Goal: Task Accomplishment & Management: Use online tool/utility

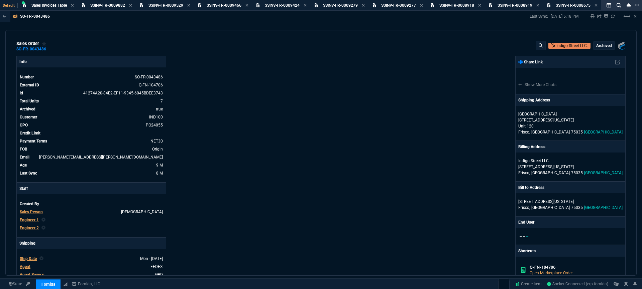
select select "3: HUAN"
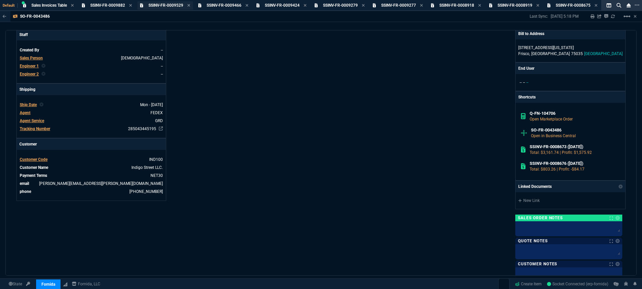
click at [141, 5] on div "SSINV-FR-0009529 Sales Invoice" at bounding box center [164, 5] width 55 height 8
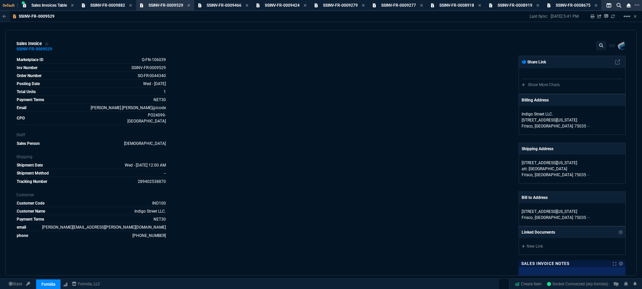
click at [133, 5] on div "SSINV-FR-0009882 Sales Invoice" at bounding box center [106, 5] width 55 height 8
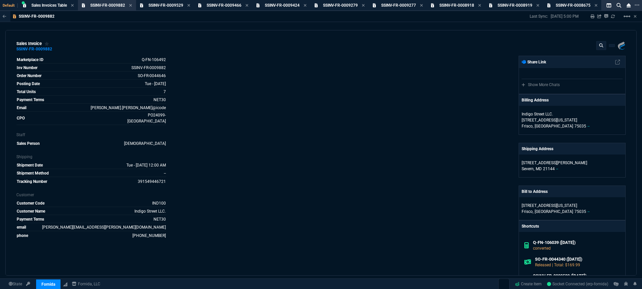
click at [132, 5] on icon at bounding box center [130, 5] width 3 height 4
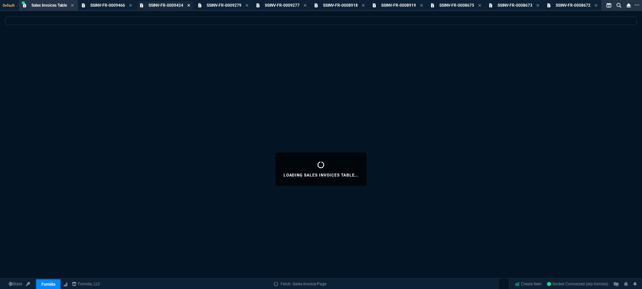
click at [132, 6] on icon at bounding box center [130, 5] width 3 height 4
select select
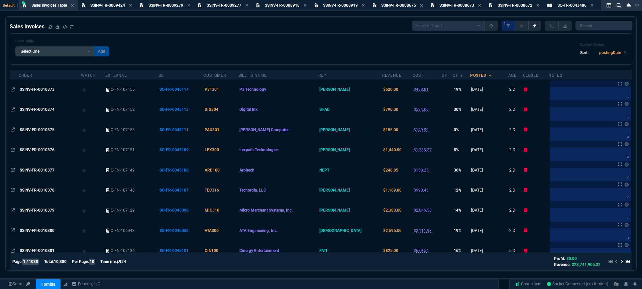
click at [132, 7] on icon at bounding box center [130, 5] width 3 height 4
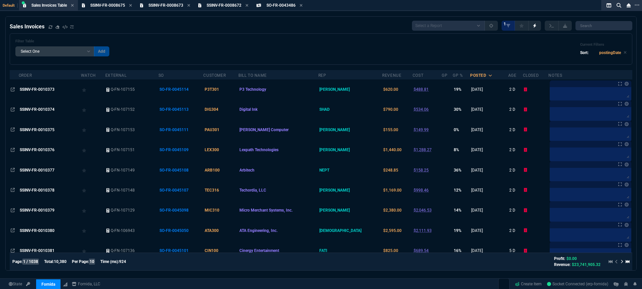
click at [132, 7] on icon at bounding box center [130, 5] width 3 height 4
click at [132, 7] on div "SO-FR-0043486 Sales Order" at bounding box center [105, 5] width 54 height 8
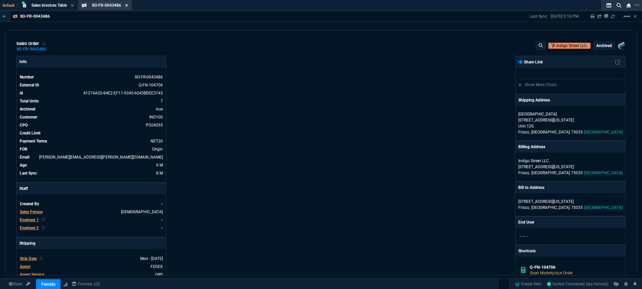
click at [127, 6] on icon at bounding box center [126, 5] width 3 height 3
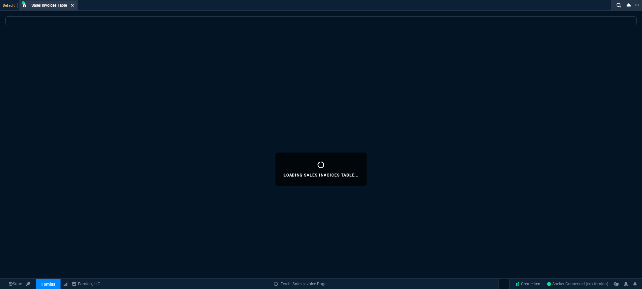
click at [74, 5] on icon at bounding box center [72, 5] width 3 height 3
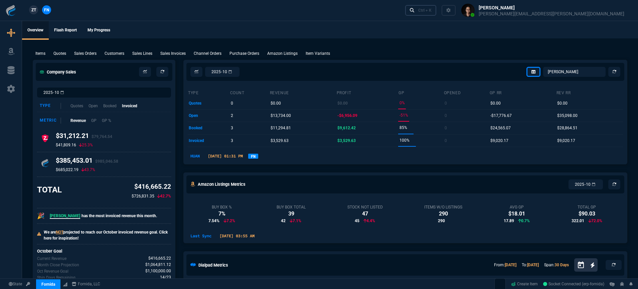
click at [415, 10] on icon at bounding box center [412, 10] width 5 height 5
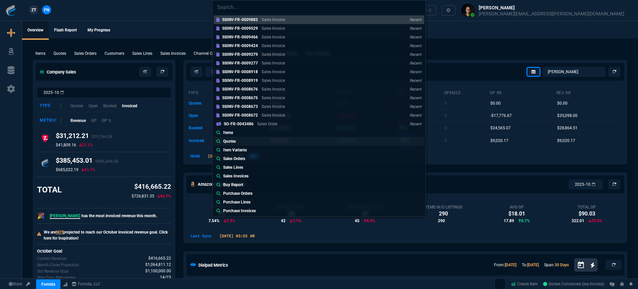
click at [256, 143] on link "Quotes" at bounding box center [319, 141] width 211 height 9
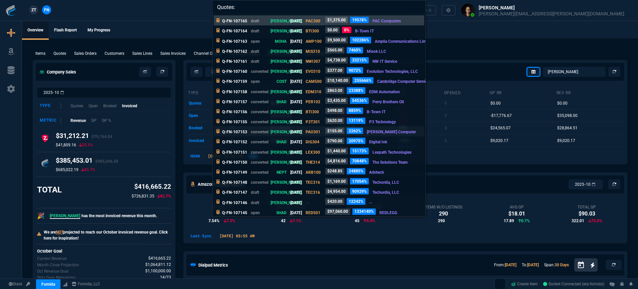
paste input "Q-FN-107072"
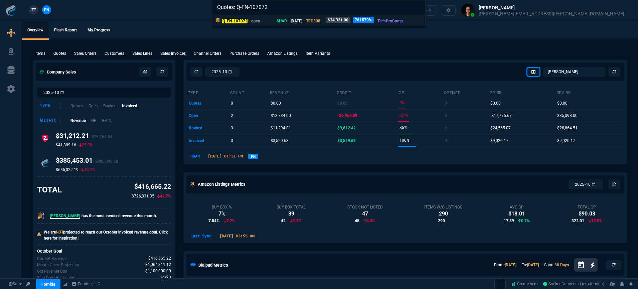
type input "Quotes: Q-FN-107072"
click at [299, 22] on p "[DATE]" at bounding box center [297, 21] width 12 height 6
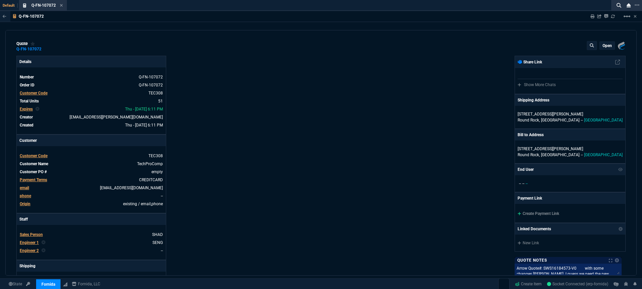
type input "21"
type input "2874"
type input "25"
type input "550"
type input "78"
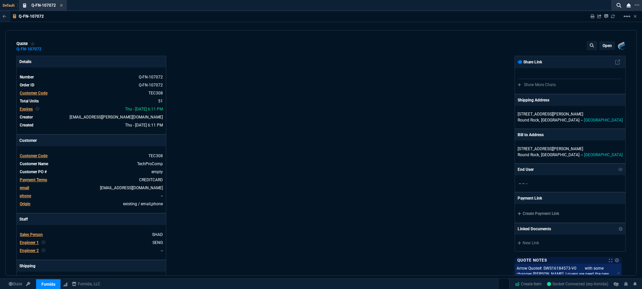
type input "175"
type input "25"
type input "115"
type input "50"
type input "25"
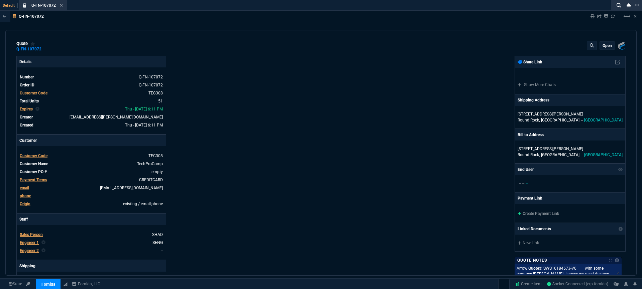
type input "100"
type input "17"
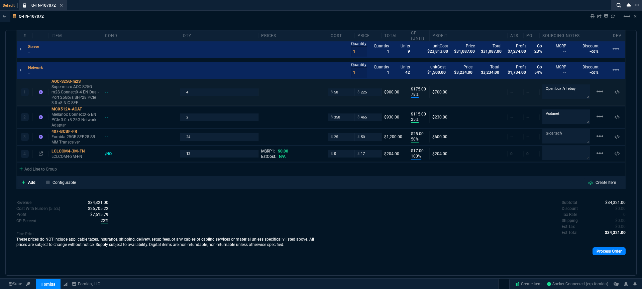
scroll to position [451, 0]
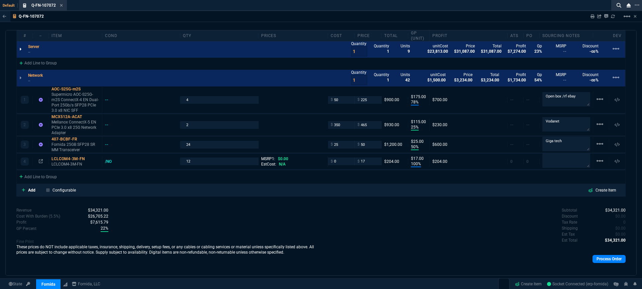
click at [19, 50] on div at bounding box center [20, 49] width 7 height 9
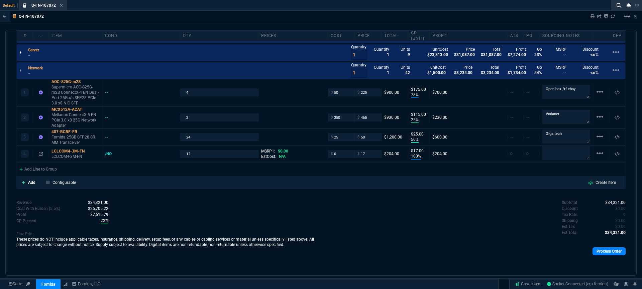
click at [20, 54] on icon at bounding box center [20, 53] width 2 height 4
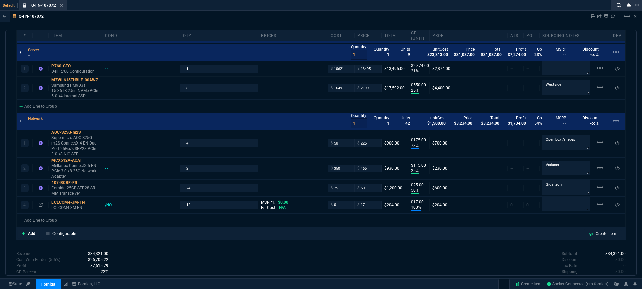
scroll to position [451, 0]
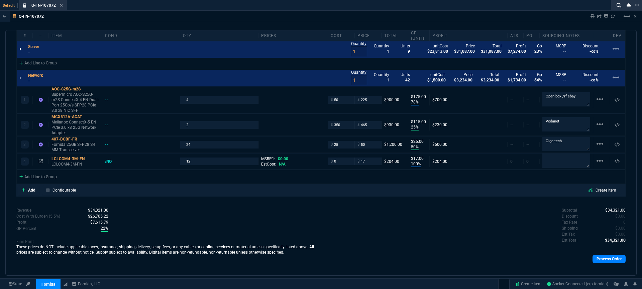
click at [21, 49] on icon at bounding box center [20, 49] width 2 height 4
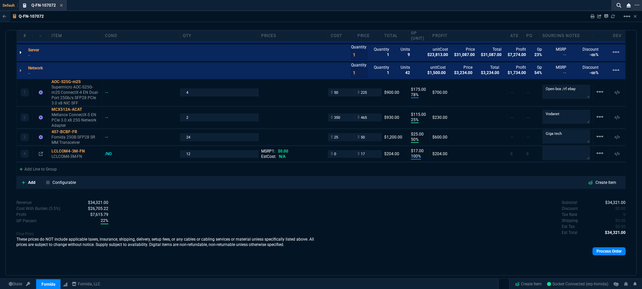
click at [21, 49] on div at bounding box center [20, 52] width 7 height 9
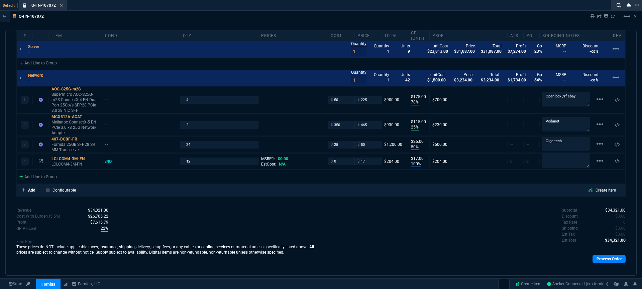
click at [81, 51] on div "Server -- Quantity 1 Quantity 1 Units 9 unitCost $23,813.00 Price $31,087.00 To…" at bounding box center [321, 49] width 608 height 17
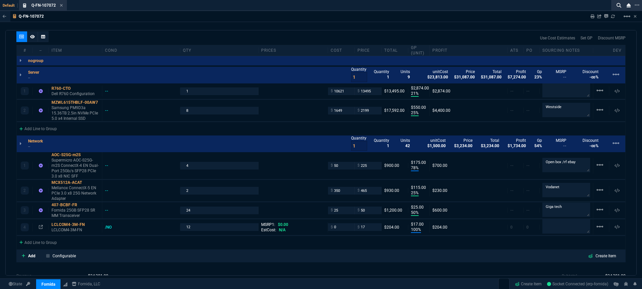
scroll to position [385, 0]
click at [61, 85] on div "R760-CTO" at bounding box center [75, 86] width 48 height 5
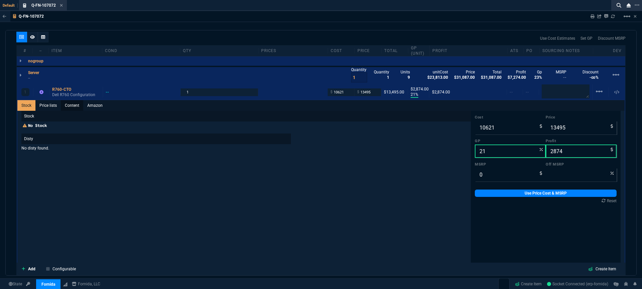
click at [65, 105] on link "Content" at bounding box center [72, 105] width 22 height 11
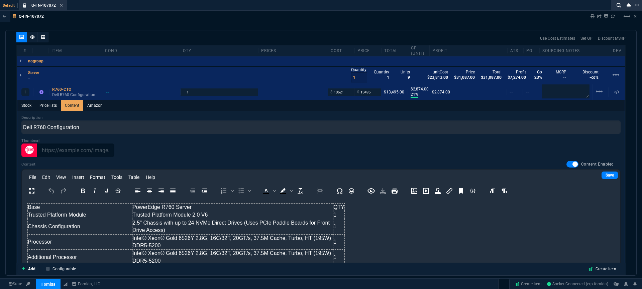
scroll to position [127, 0]
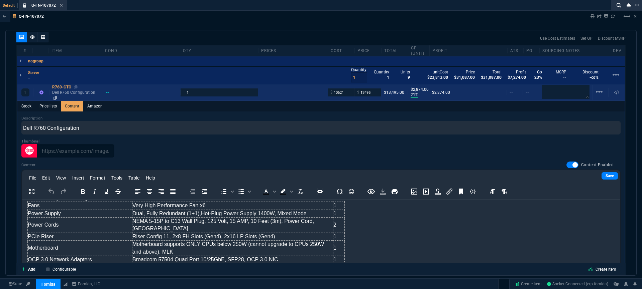
click at [60, 85] on div "R760-CTO" at bounding box center [76, 87] width 48 height 5
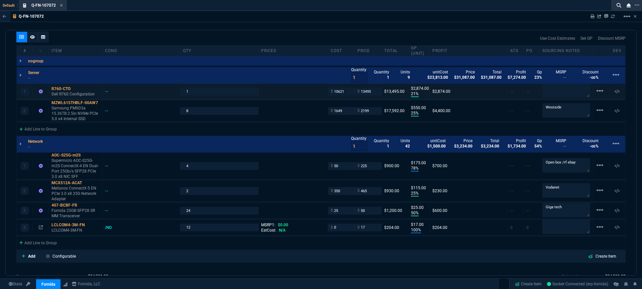
type input "21"
type input "2874"
click at [63, 88] on div "R760-CTO" at bounding box center [75, 86] width 48 height 5
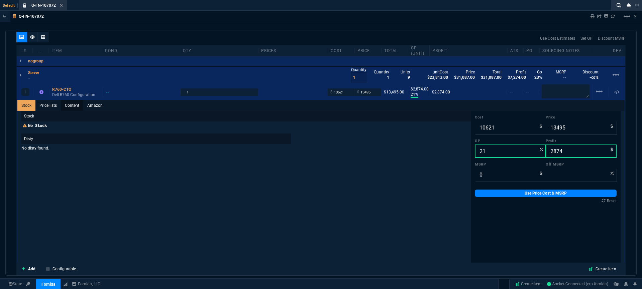
click at [76, 104] on link "Content" at bounding box center [72, 105] width 22 height 11
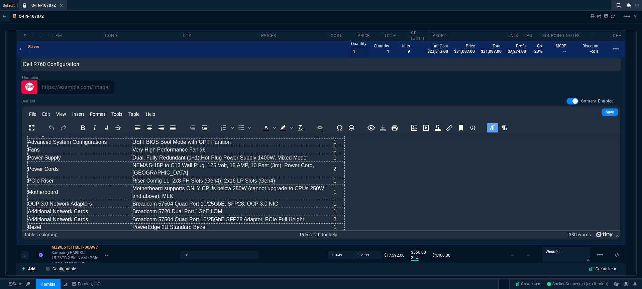
scroll to position [106, 0]
